Goal: Browse casually

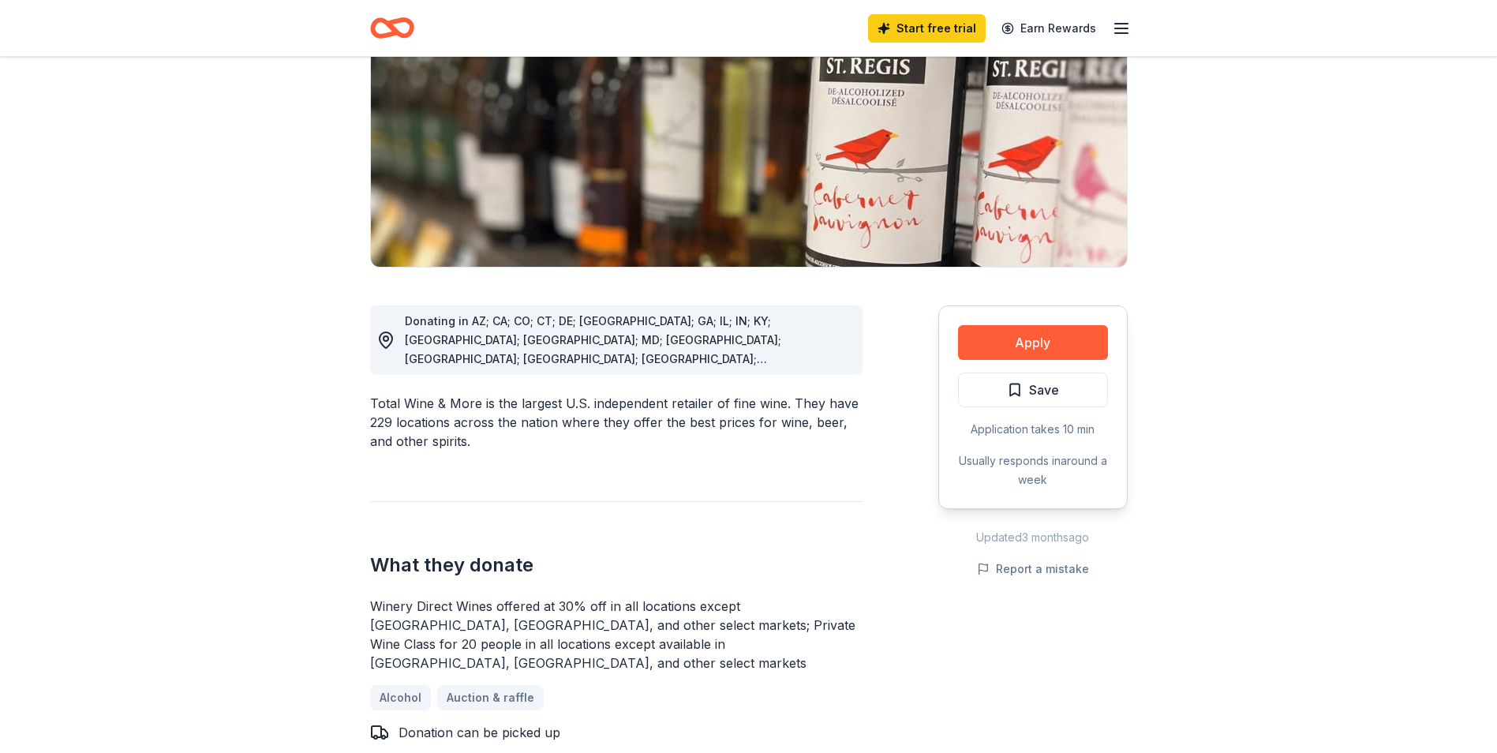
scroll to position [237, 0]
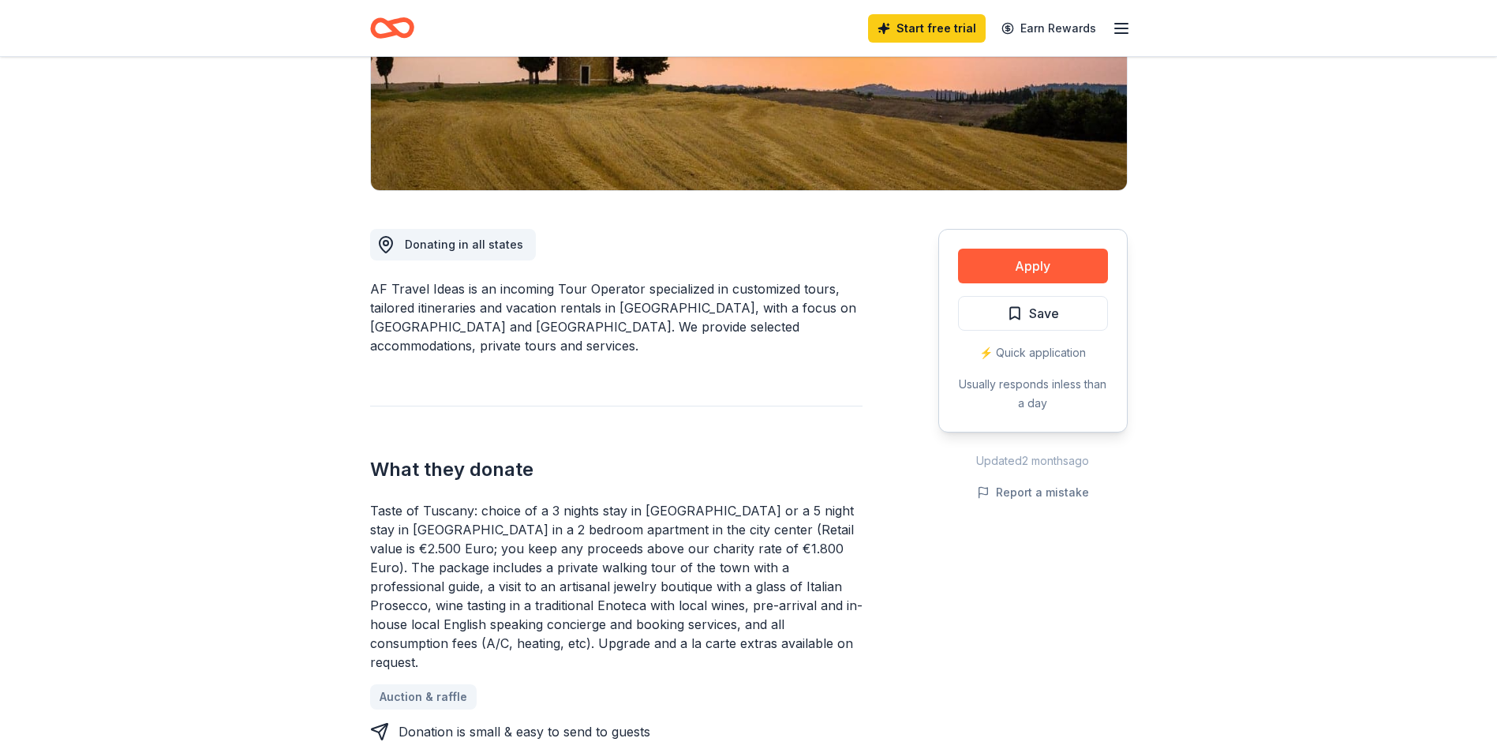
scroll to position [316, 0]
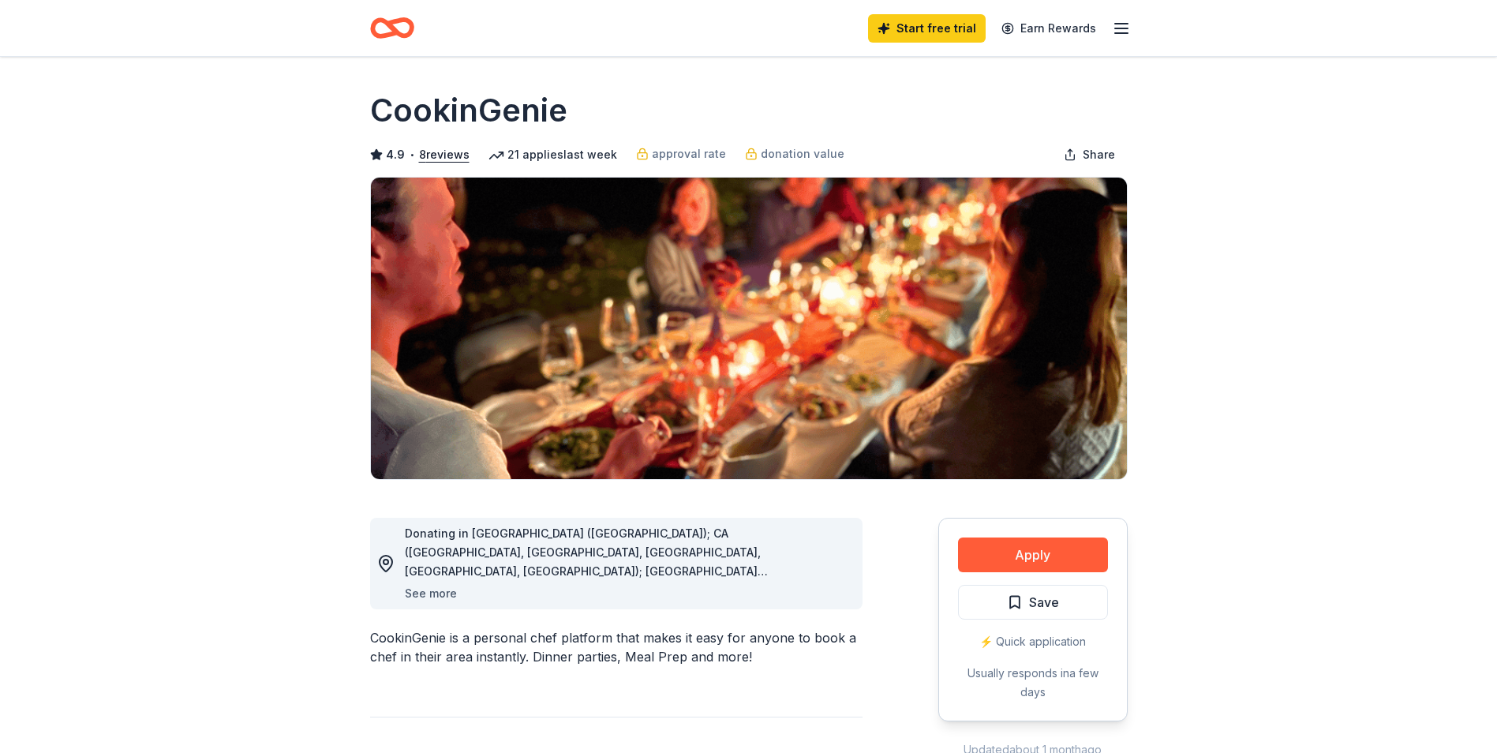
click at [435, 595] on button "See more" at bounding box center [431, 593] width 52 height 19
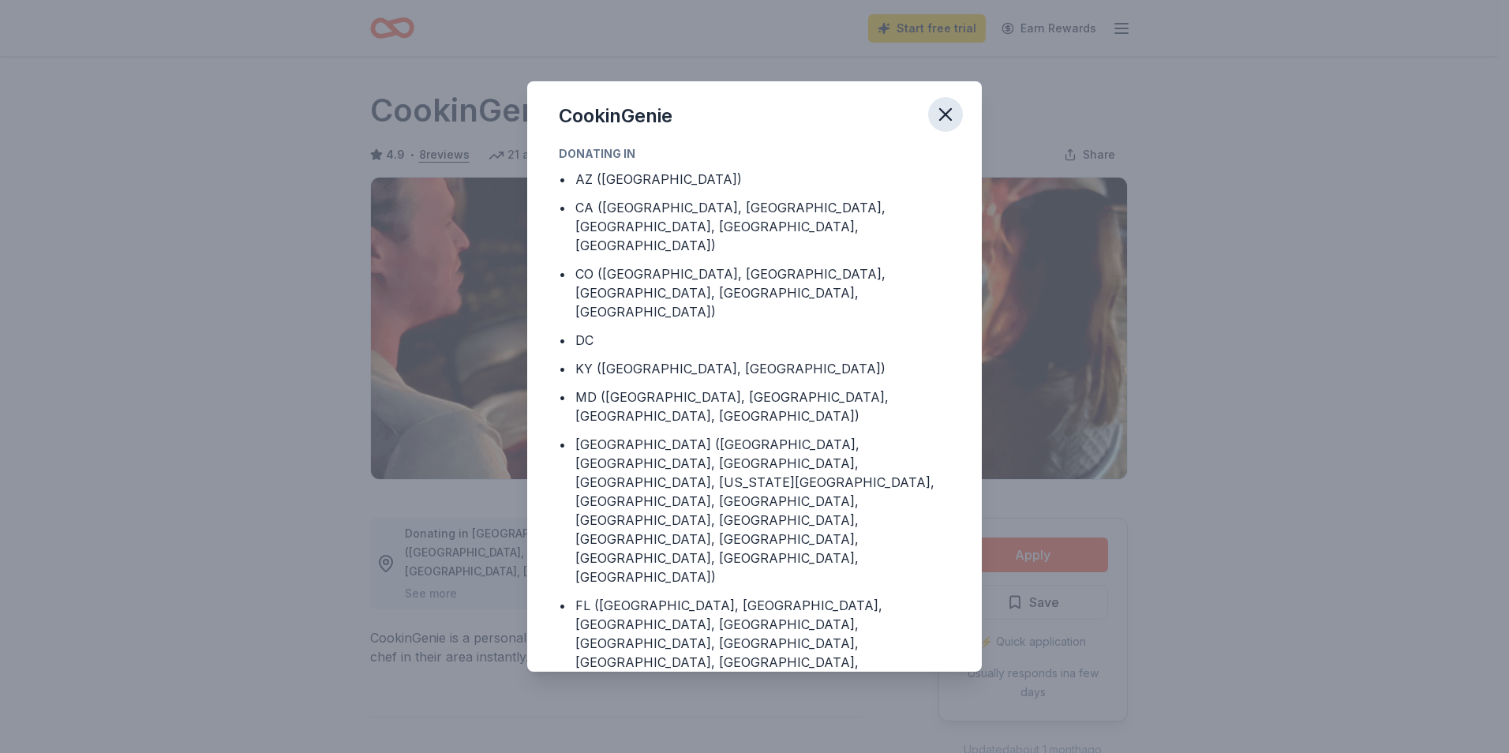
click at [947, 109] on icon "button" at bounding box center [945, 114] width 22 height 22
